Goal: Transaction & Acquisition: Purchase product/service

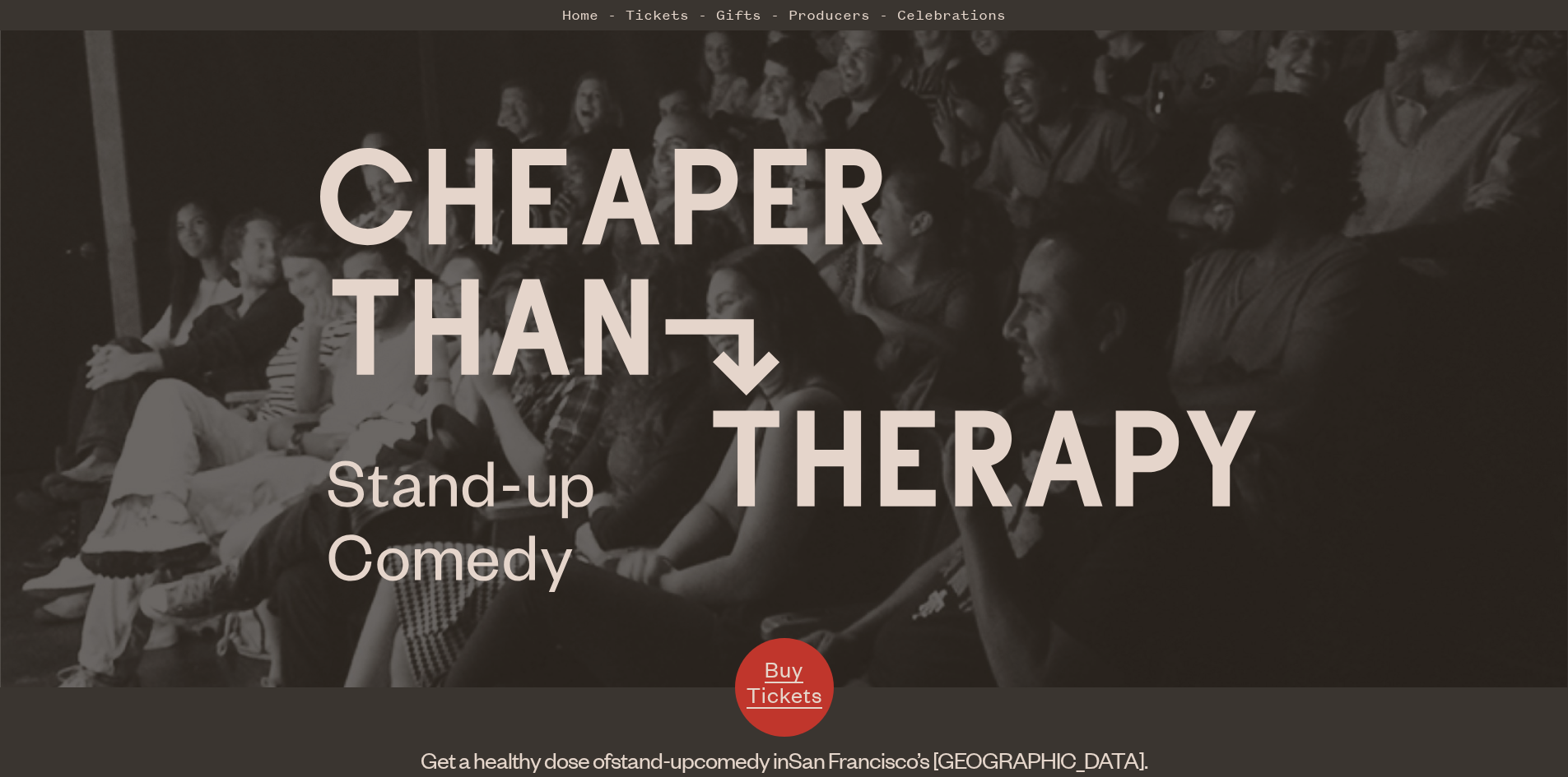
scroll to position [82, 0]
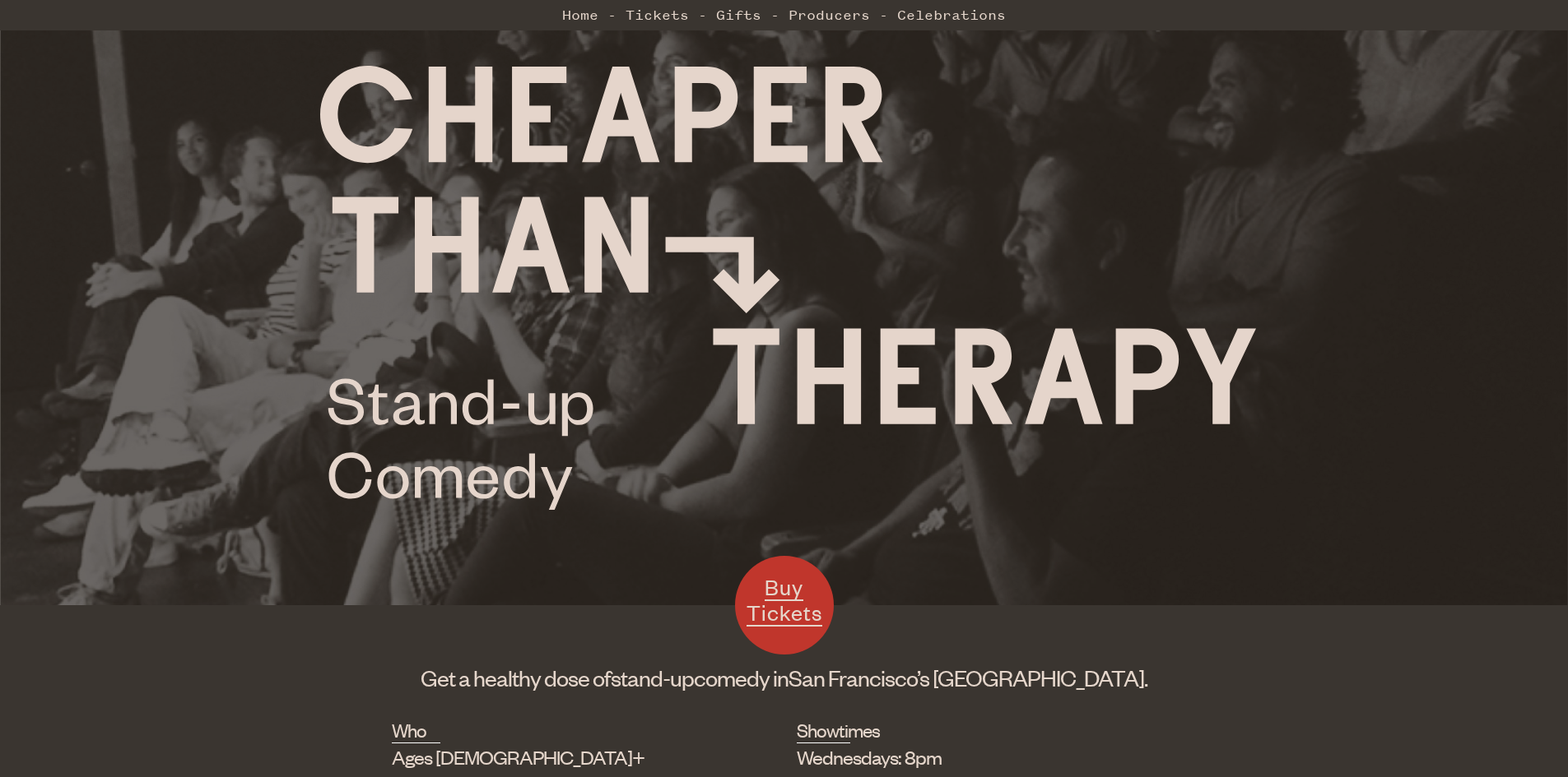
click at [776, 606] on span "Buy Tickets" at bounding box center [784, 600] width 76 height 54
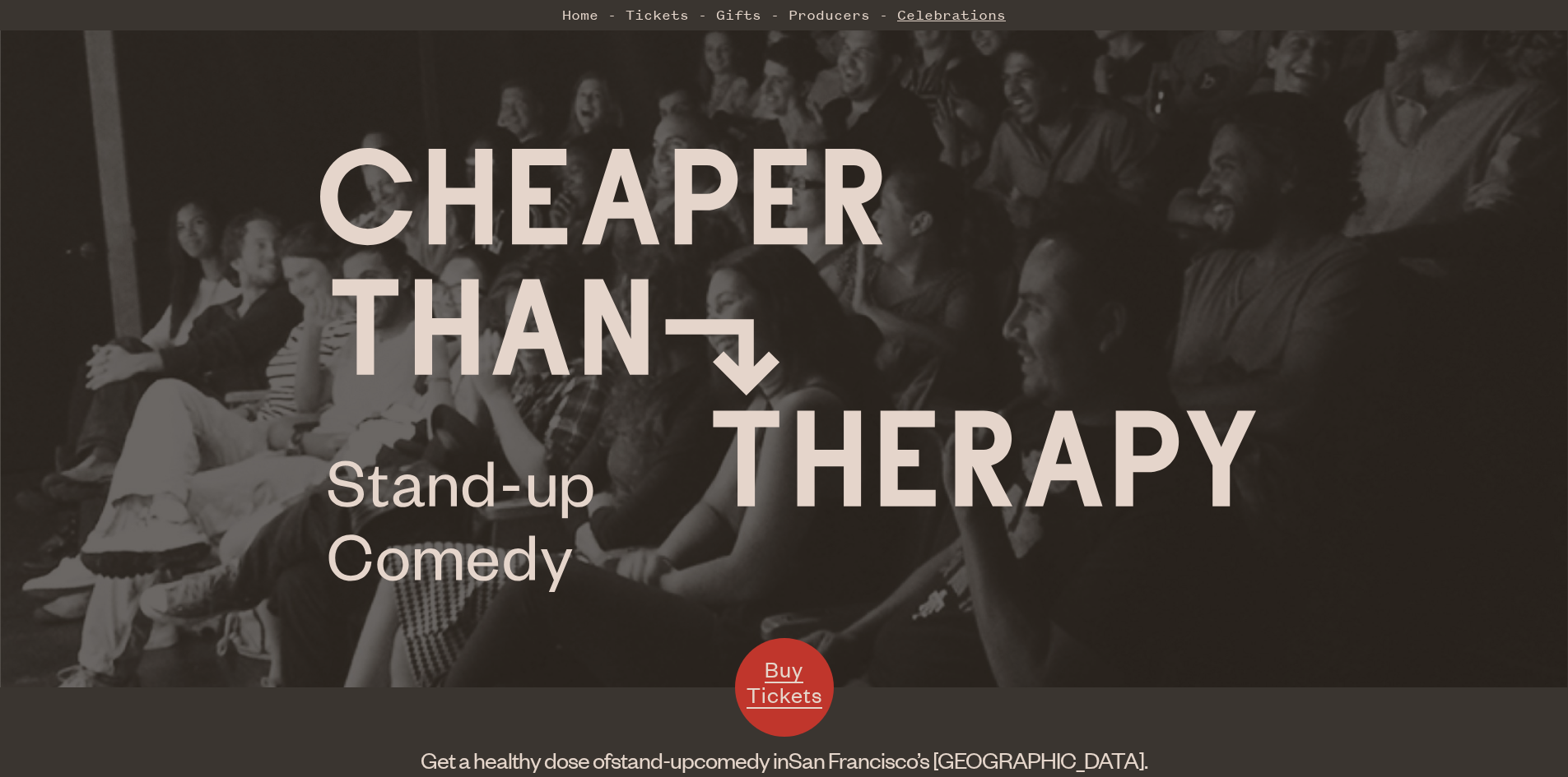
click at [930, 24] on link "Celebrations" at bounding box center [951, 14] width 108 height 33
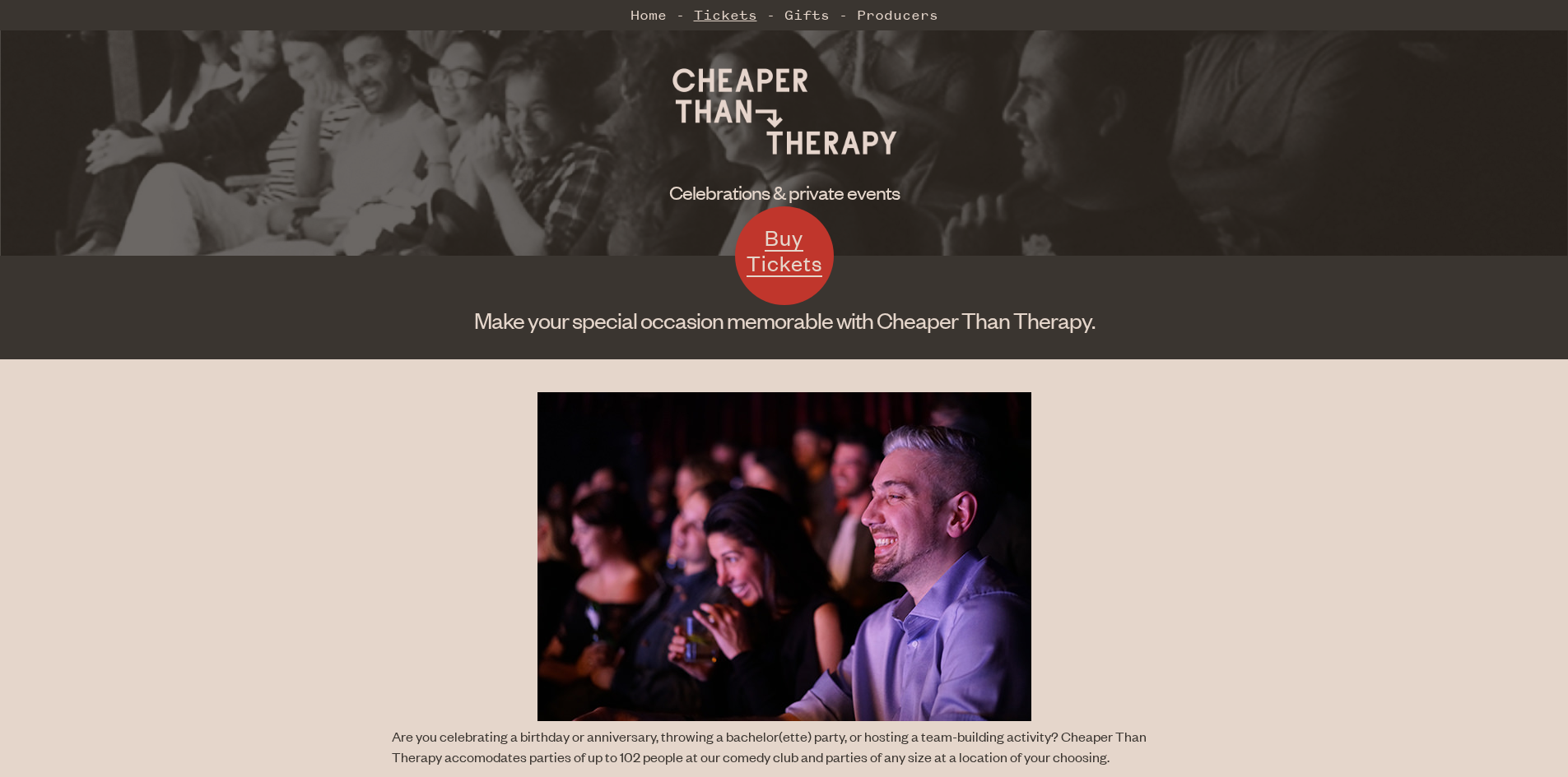
click at [718, 3] on link "Tickets" at bounding box center [725, 14] width 64 height 33
